Goal: Contribute content: Add original content to the website for others to see

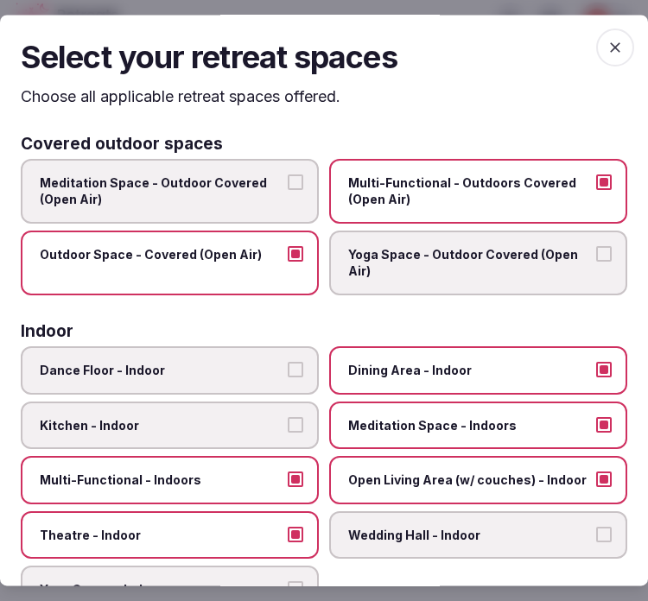
scroll to position [192, 0]
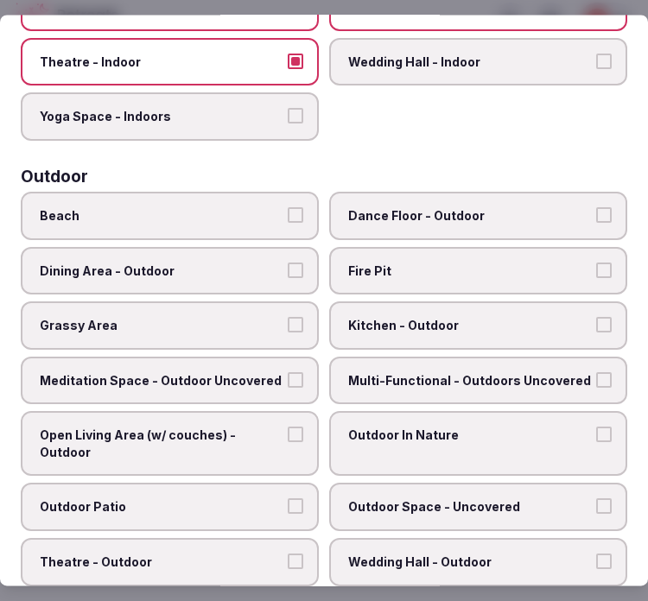
scroll to position [480, 0]
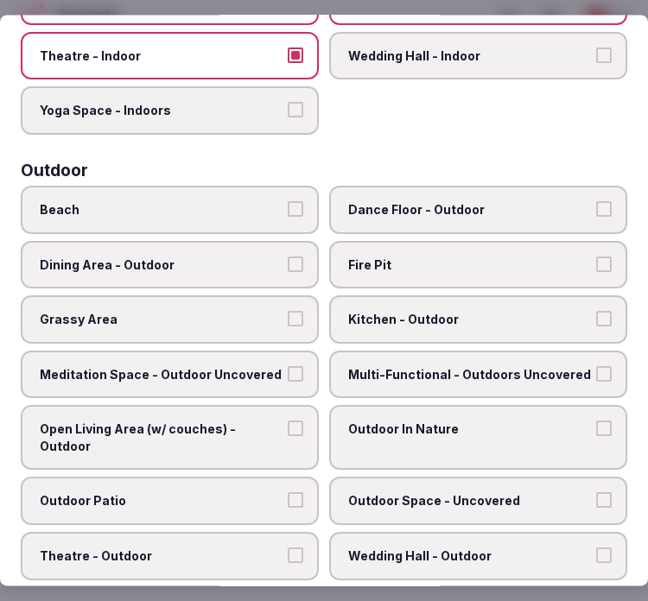
click at [274, 257] on span "Dining Area - Outdoor" at bounding box center [161, 265] width 243 height 17
click at [288, 257] on button "Dining Area - Outdoor" at bounding box center [296, 265] width 16 height 16
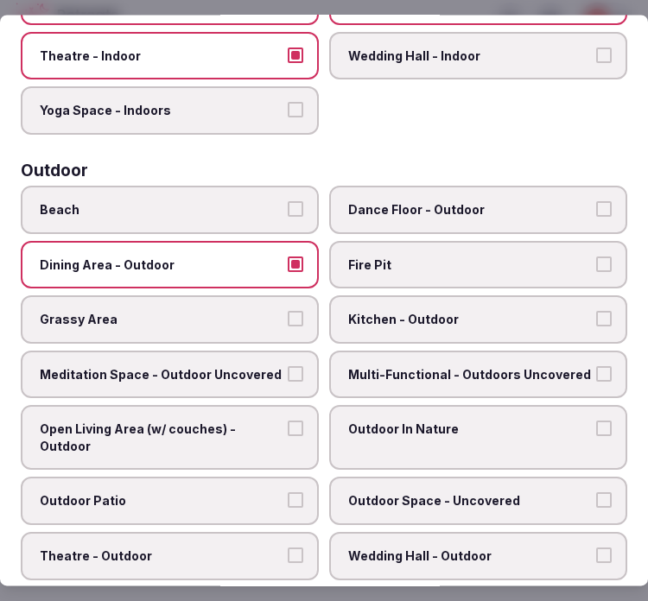
click at [596, 366] on button "Multi-Functional - Outdoors Uncovered" at bounding box center [604, 374] width 16 height 16
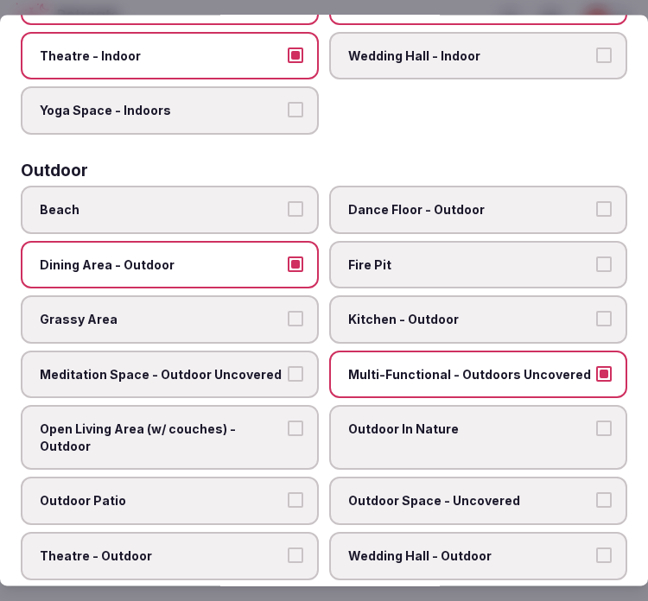
click at [596, 366] on button "Multi-Functional - Outdoors Uncovered" at bounding box center [604, 374] width 16 height 16
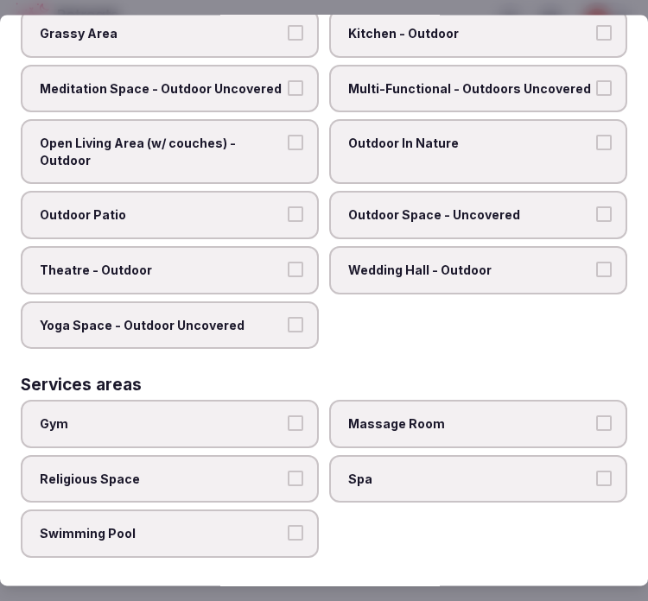
scroll to position [767, 0]
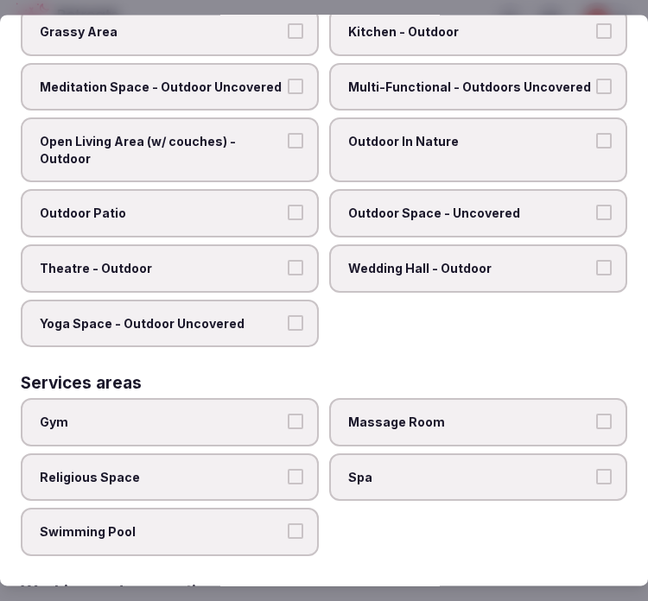
click at [496, 142] on label "Outdoor In Nature" at bounding box center [478, 150] width 298 height 65
click at [596, 142] on button "Outdoor In Nature" at bounding box center [604, 142] width 16 height 16
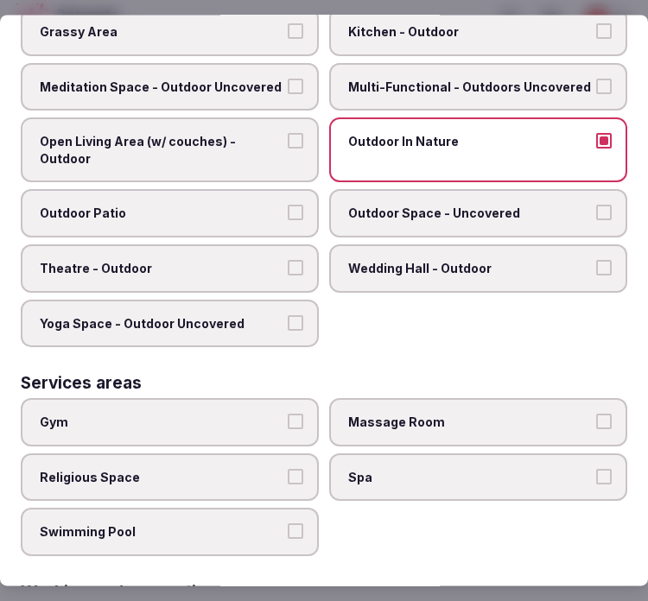
click at [515, 206] on span "Outdoor Space - Uncovered" at bounding box center [469, 214] width 243 height 17
click at [596, 206] on button "Outdoor Space - Uncovered" at bounding box center [604, 214] width 16 height 16
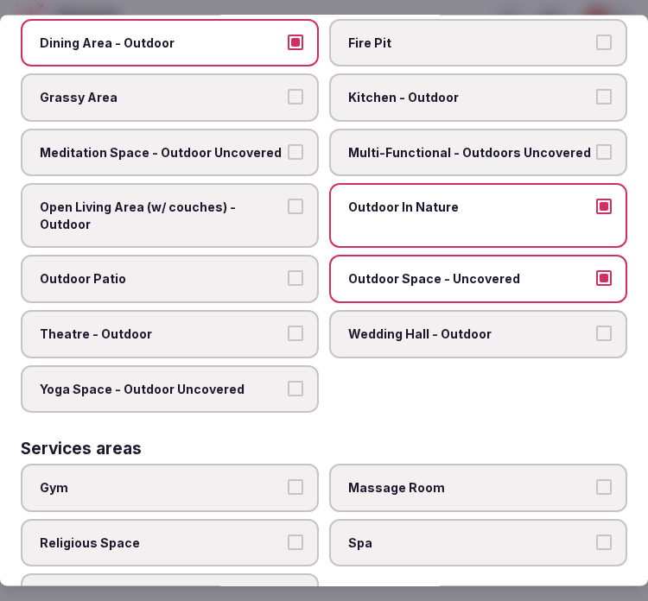
scroll to position [671, 0]
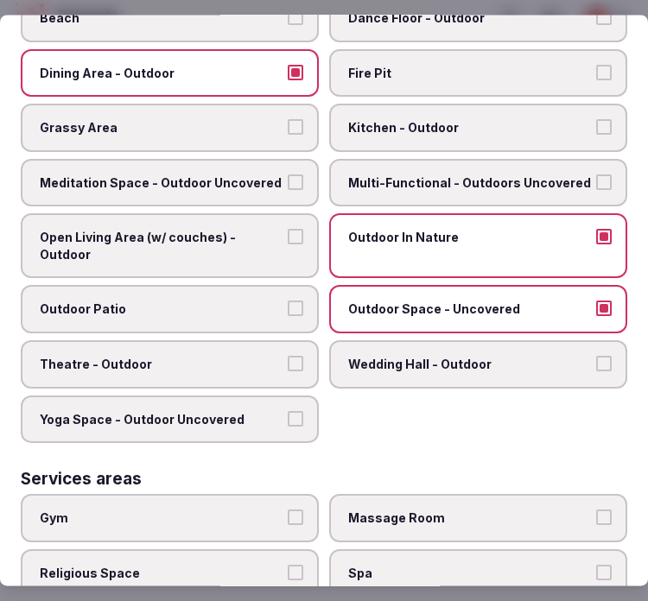
click at [538, 177] on label "Multi-Functional - Outdoors Uncovered" at bounding box center [478, 183] width 298 height 48
click at [596, 177] on button "Multi-Functional - Outdoors Uncovered" at bounding box center [604, 183] width 16 height 16
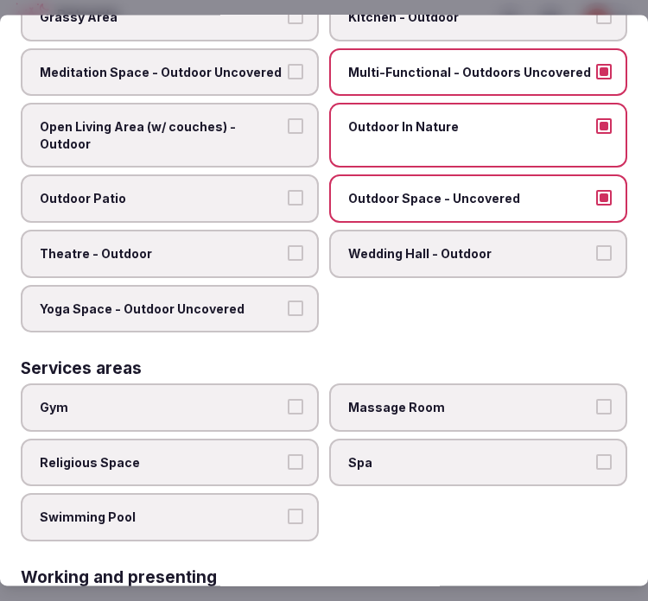
scroll to position [864, 0]
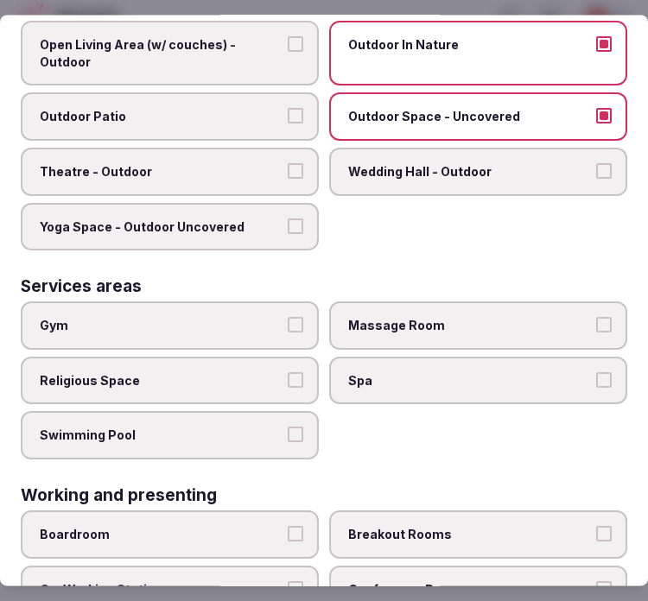
click at [417, 311] on label "Massage Room" at bounding box center [478, 326] width 298 height 48
click at [596, 318] on button "Massage Room" at bounding box center [604, 326] width 16 height 16
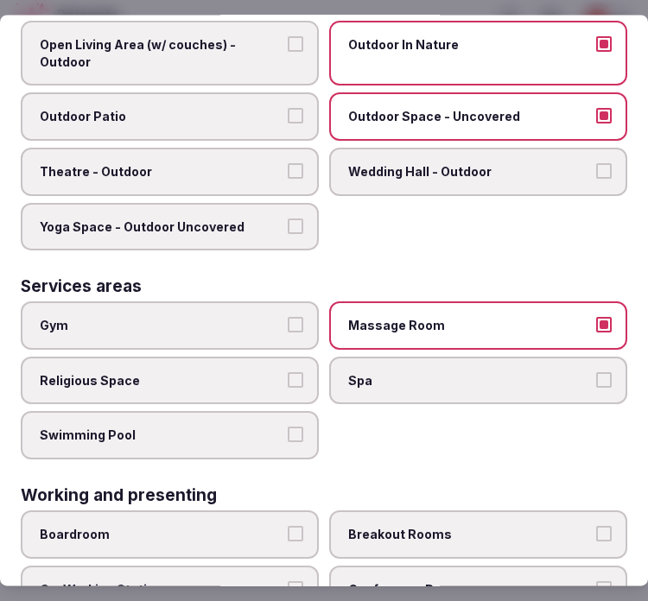
click at [245, 302] on label "Gym" at bounding box center [170, 326] width 298 height 48
click at [288, 318] on button "Gym" at bounding box center [296, 326] width 16 height 16
click at [266, 412] on label "Swimming Pool" at bounding box center [170, 436] width 298 height 48
click at [288, 428] on button "Swimming Pool" at bounding box center [296, 436] width 16 height 16
click at [277, 302] on label "Gym" at bounding box center [170, 326] width 298 height 48
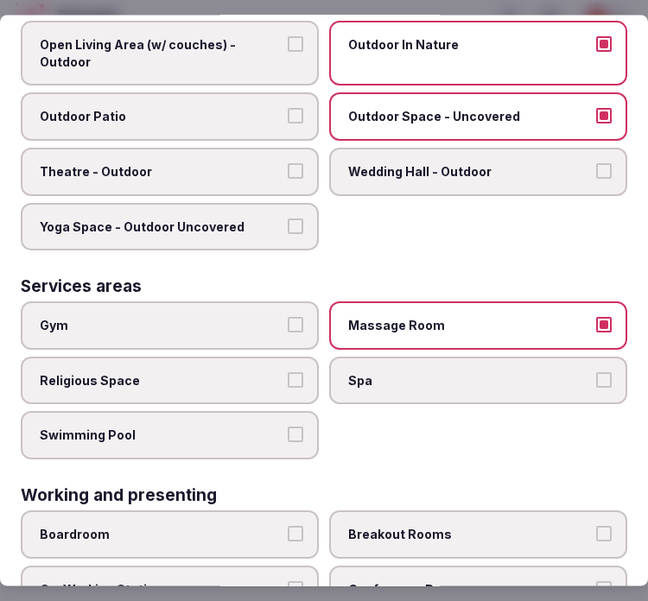
click at [288, 318] on button "Gym" at bounding box center [296, 326] width 16 height 16
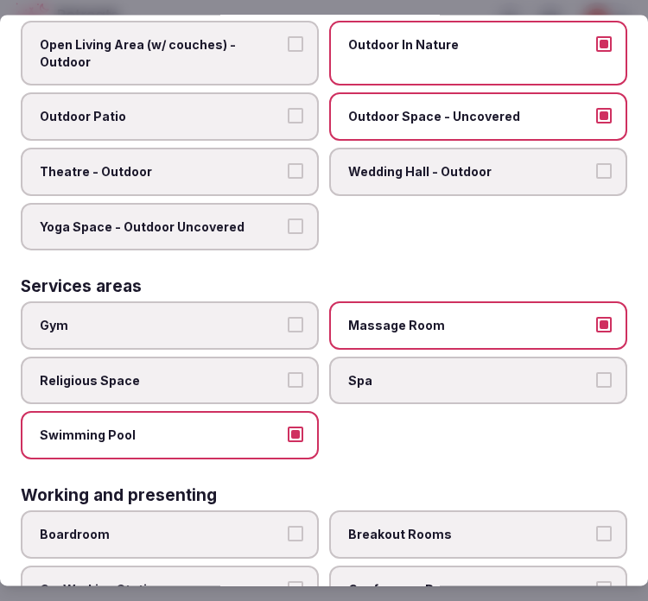
click at [294, 318] on button "Gym" at bounding box center [296, 326] width 16 height 16
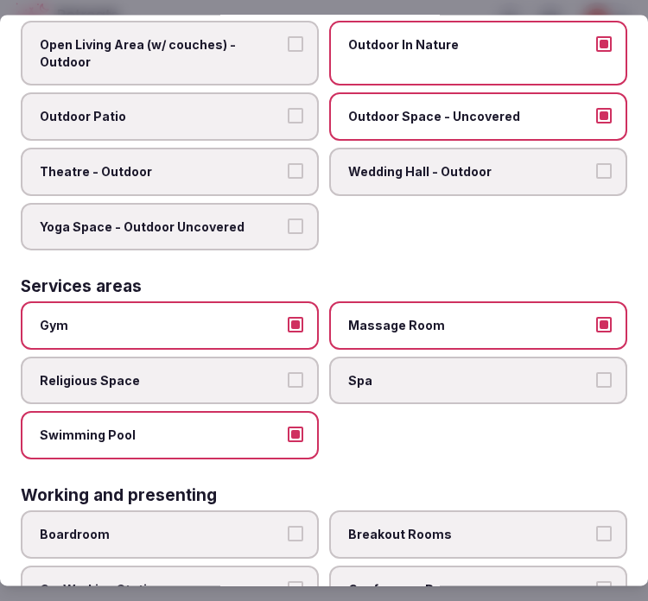
click at [571, 372] on span "Spa" at bounding box center [469, 380] width 243 height 17
click at [596, 372] on button "Spa" at bounding box center [604, 380] width 16 height 16
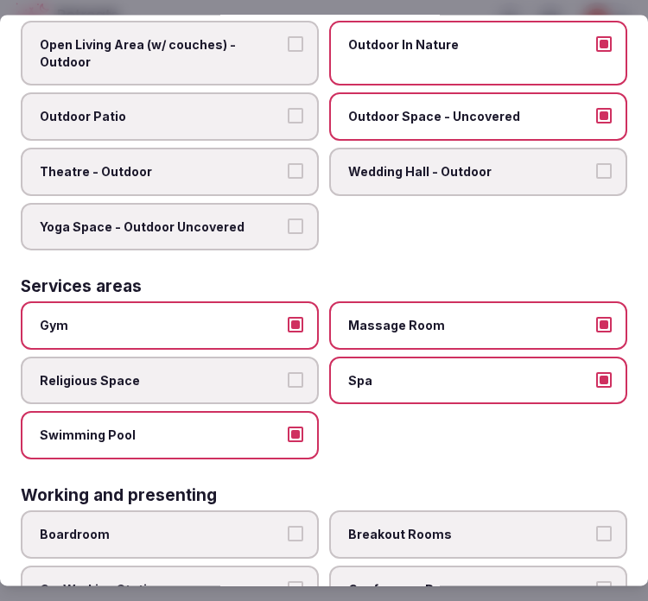
scroll to position [987, 0]
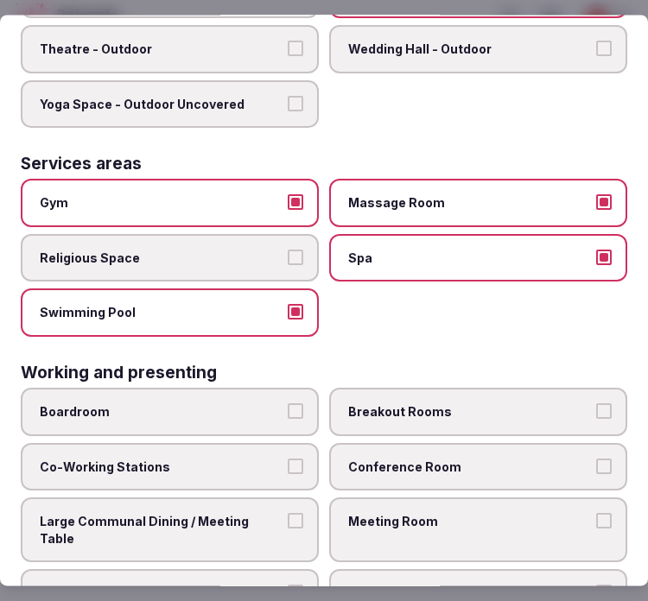
click at [468, 499] on label "Meeting Room" at bounding box center [478, 531] width 298 height 65
click at [596, 514] on button "Meeting Room" at bounding box center [604, 522] width 16 height 16
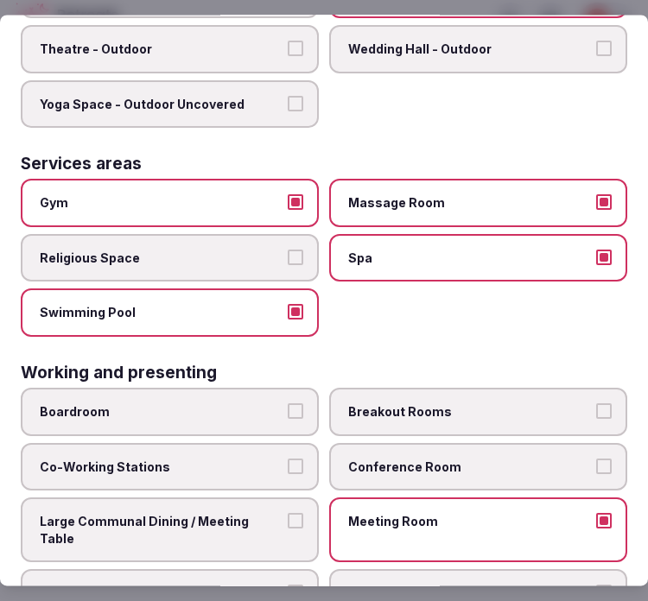
click at [490, 459] on span "Conference Room" at bounding box center [469, 467] width 243 height 17
click at [596, 459] on button "Conference Room" at bounding box center [604, 467] width 16 height 16
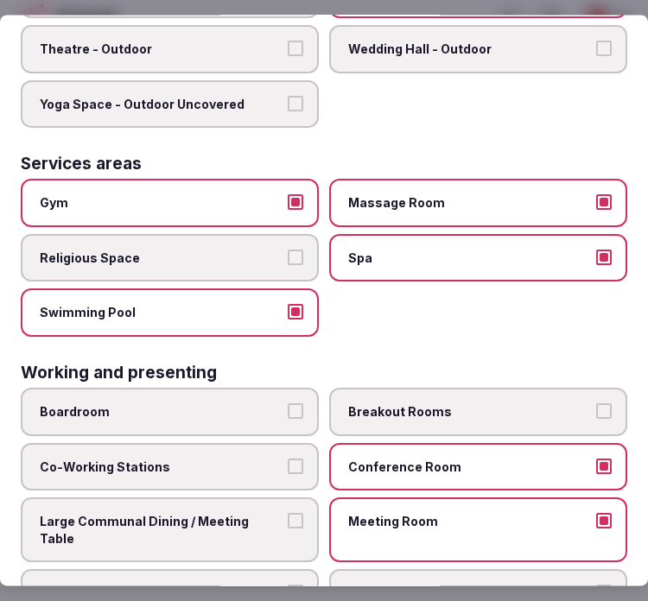
click at [478, 394] on label "Breakout Rooms" at bounding box center [478, 412] width 298 height 48
click at [596, 404] on button "Breakout Rooms" at bounding box center [604, 412] width 16 height 16
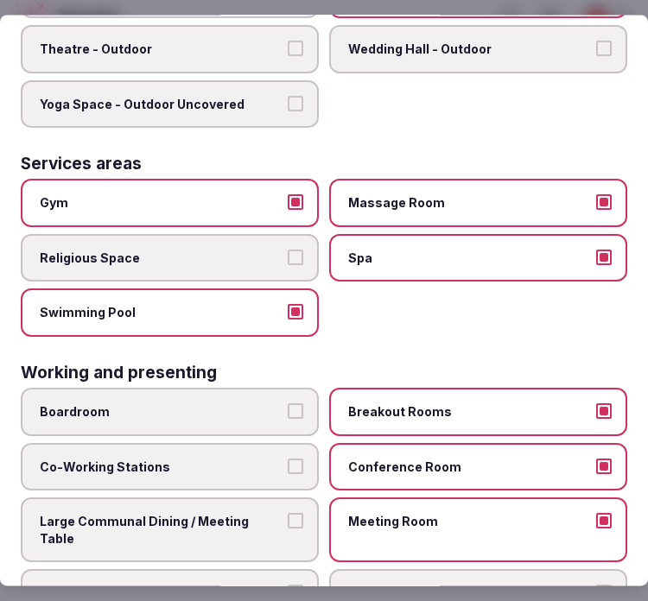
click at [254, 504] on label "Large Communal Dining / Meeting Table" at bounding box center [170, 531] width 298 height 65
click at [288, 514] on button "Large Communal Dining / Meeting Table" at bounding box center [296, 522] width 16 height 16
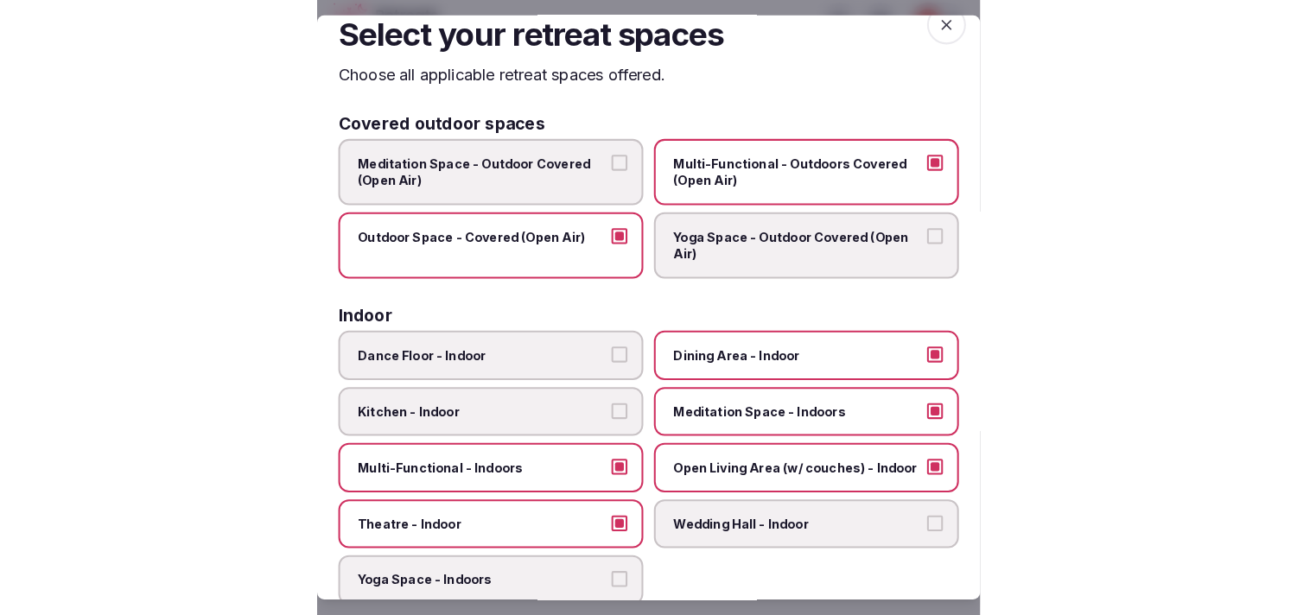
scroll to position [0, 0]
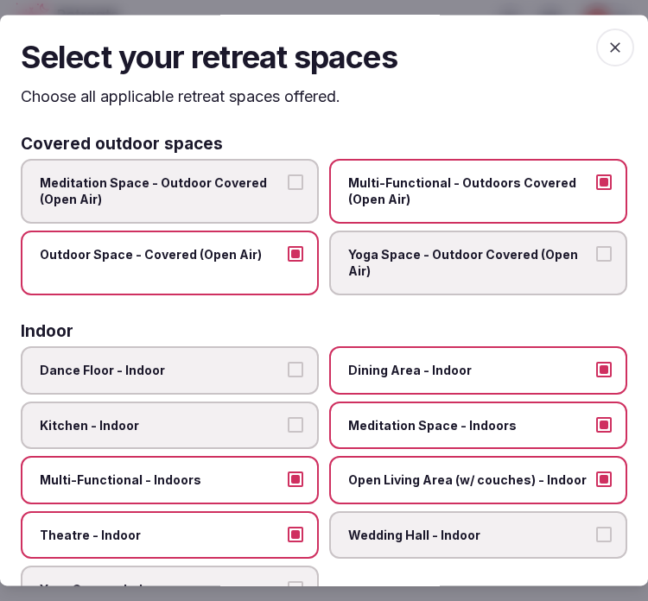
click at [607, 40] on icon "button" at bounding box center [615, 47] width 17 height 17
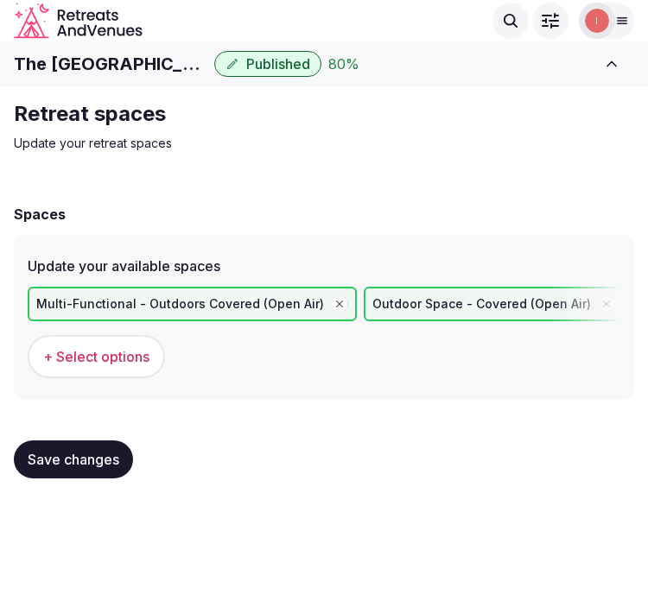
click at [88, 453] on span "Save changes" at bounding box center [74, 459] width 92 height 17
drag, startPoint x: 84, startPoint y: 456, endPoint x: 165, endPoint y: 419, distance: 89.3
click at [84, 456] on span "Save changes" at bounding box center [74, 459] width 92 height 17
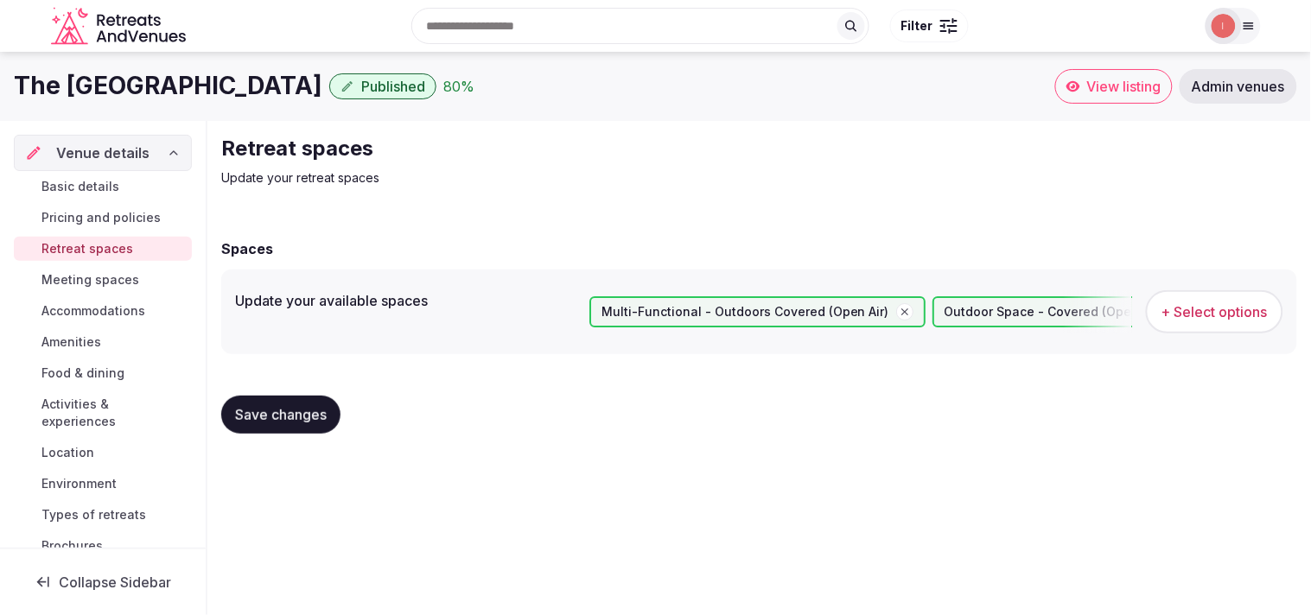
click at [104, 274] on span "Meeting spaces" at bounding box center [90, 279] width 98 height 17
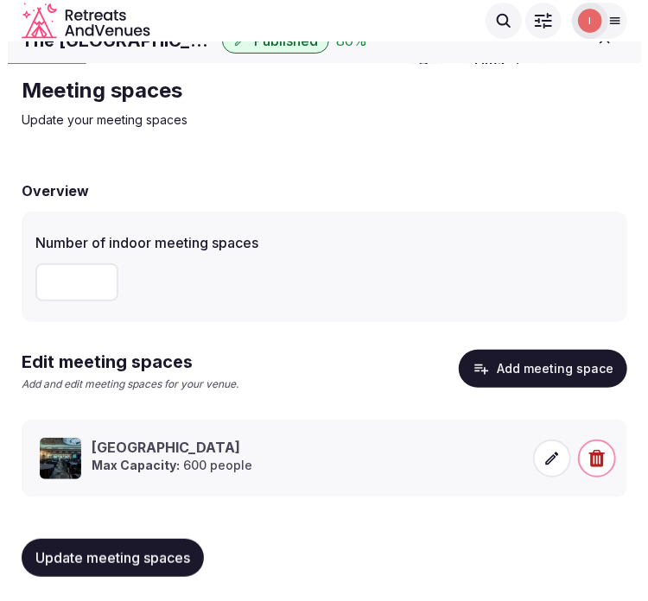
scroll to position [26, 0]
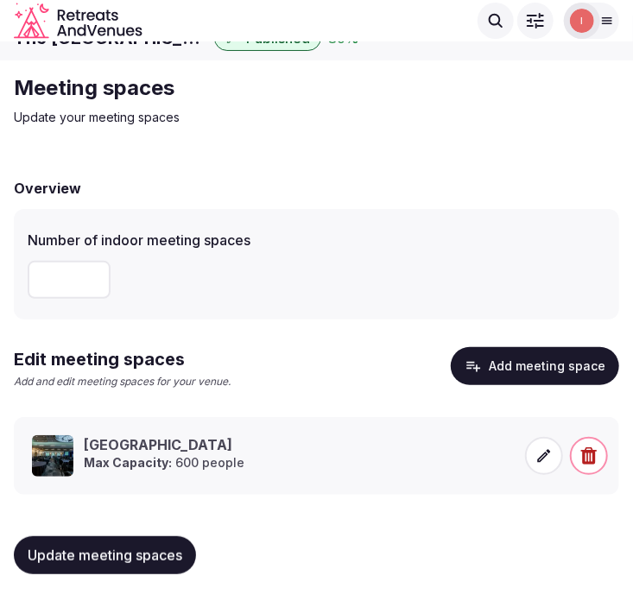
click at [537, 367] on button "Add meeting space" at bounding box center [535, 366] width 169 height 38
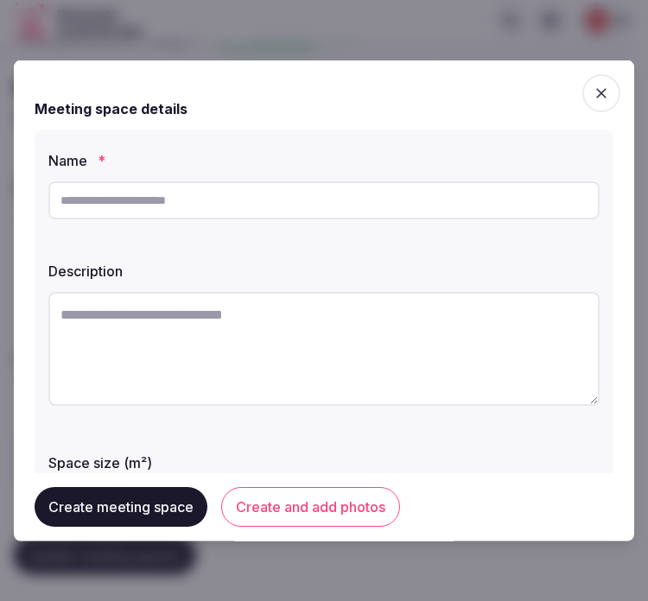
click at [359, 205] on input "text" at bounding box center [323, 200] width 551 height 38
paste input "**********"
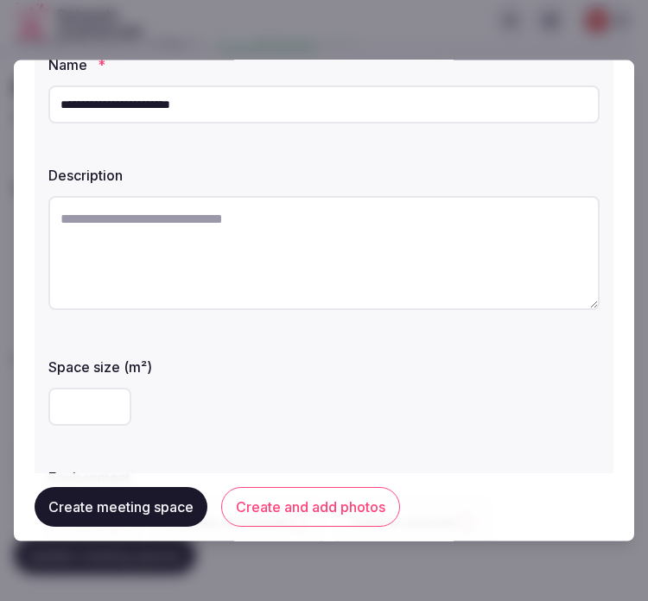
type input "**********"
click at [342, 292] on textarea at bounding box center [323, 253] width 551 height 114
paste textarea "**********"
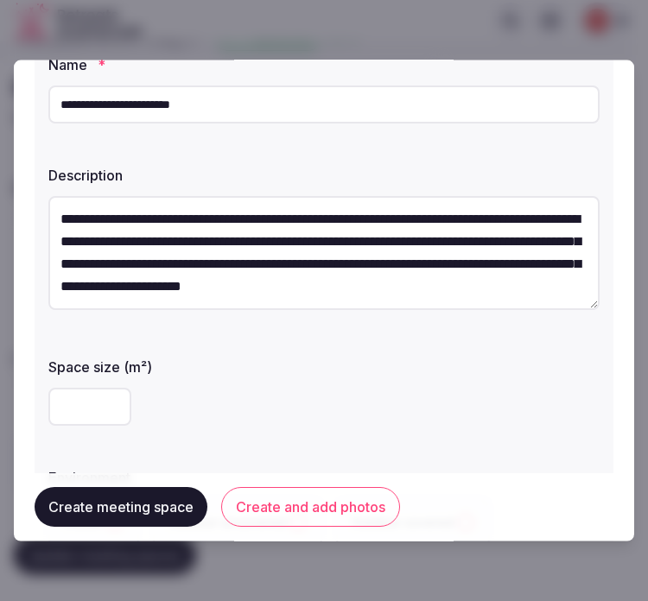
scroll to position [10, 0]
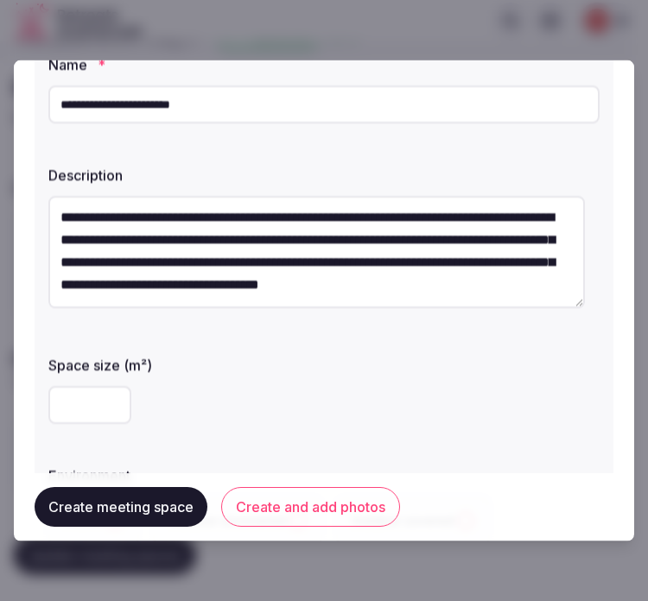
type textarea "**********"
